Goal: Navigation & Orientation: Find specific page/section

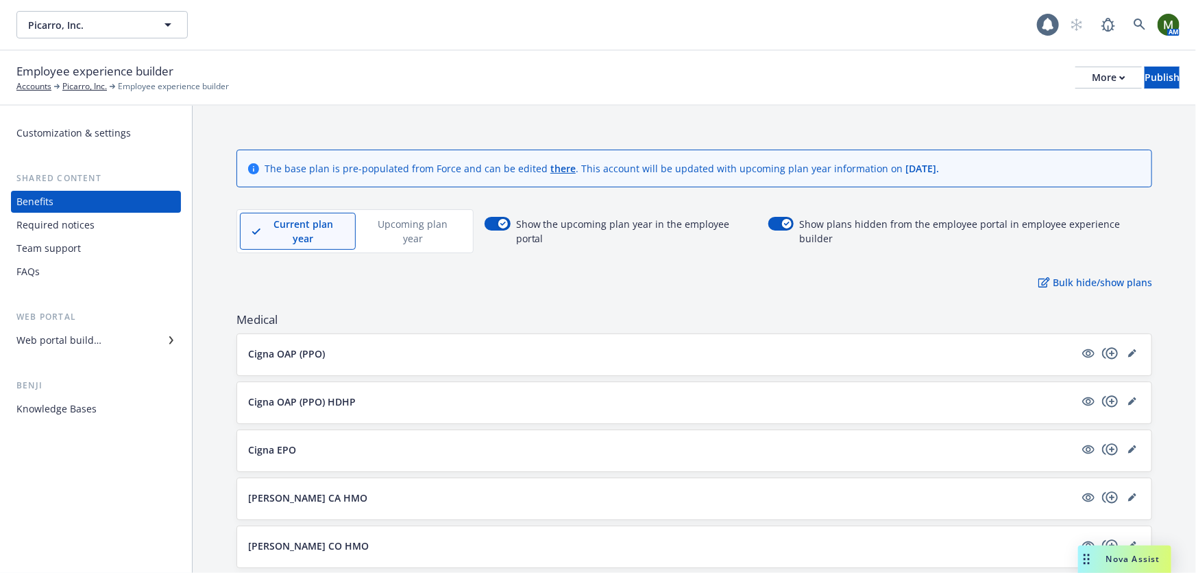
scroll to position [623, 0]
